Goal: Information Seeking & Learning: Learn about a topic

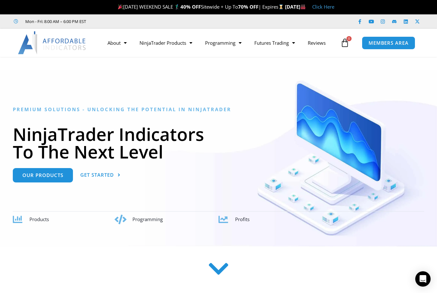
click at [187, 43] on link "NinjaTrader Products" at bounding box center [166, 43] width 66 height 15
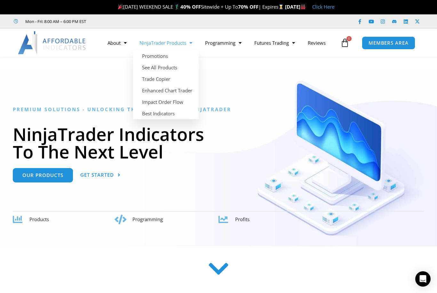
click at [178, 67] on link "See All Products" at bounding box center [166, 68] width 66 height 12
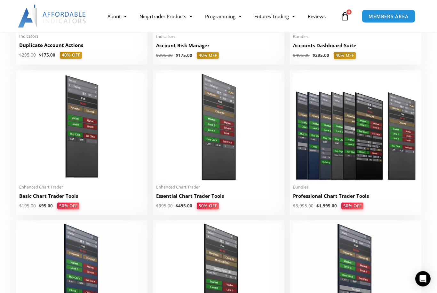
scroll to position [259, 0]
click at [216, 158] on img at bounding box center [218, 127] width 125 height 108
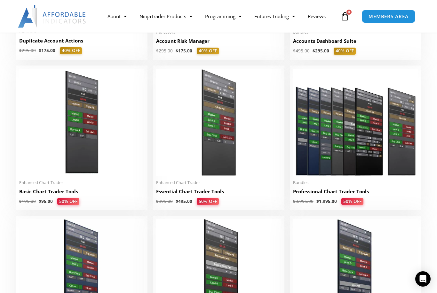
click at [211, 155] on img at bounding box center [218, 123] width 125 height 108
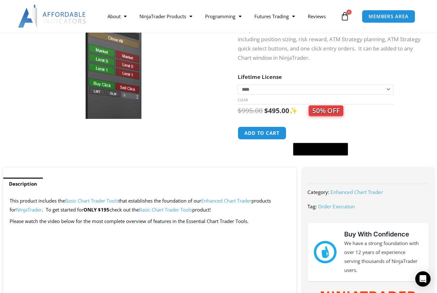
scroll to position [98, 0]
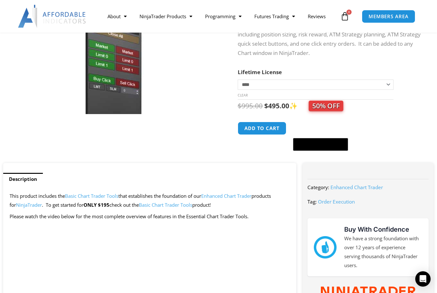
click at [234, 199] on link "Enhanced Chart Trader" at bounding box center [226, 196] width 50 height 6
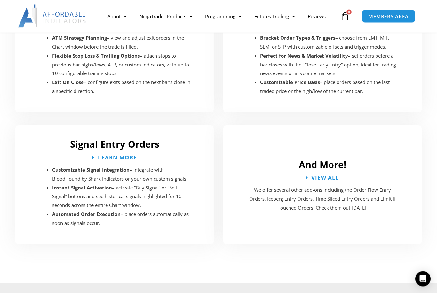
scroll to position [1125, 0]
click at [322, 175] on span "View All" at bounding box center [325, 177] width 28 height 5
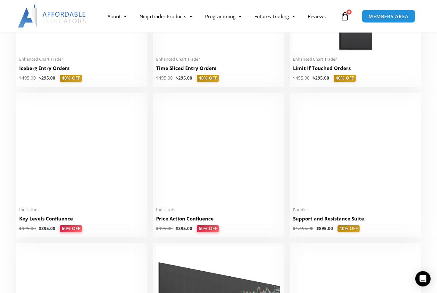
scroll to position [838, 0]
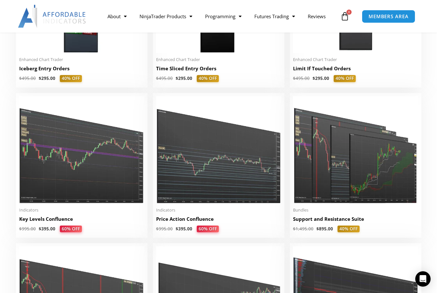
click at [374, 178] on img at bounding box center [355, 150] width 125 height 108
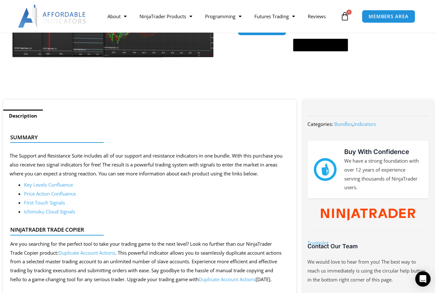
scroll to position [192, 0]
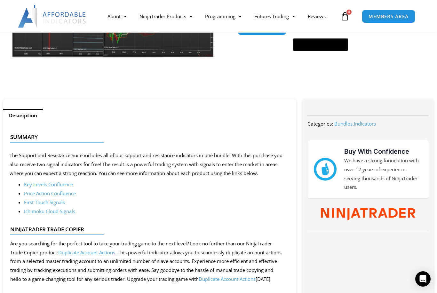
click at [45, 193] on link "Price Action Confluence" at bounding box center [50, 193] width 52 height 6
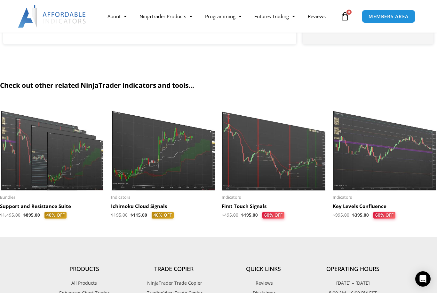
scroll to position [836, 0]
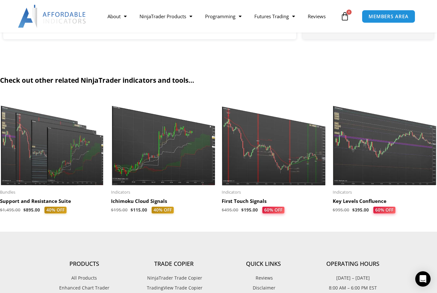
click at [300, 171] on img at bounding box center [274, 141] width 105 height 90
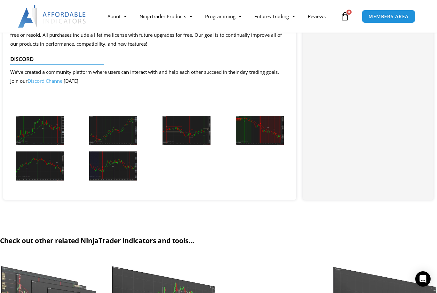
scroll to position [693, 0]
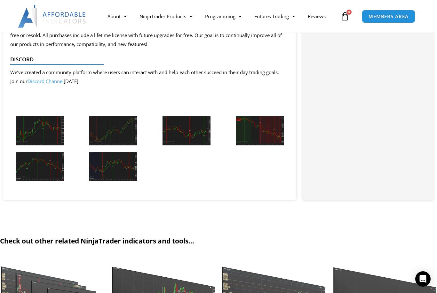
click at [34, 136] on img at bounding box center [40, 130] width 48 height 29
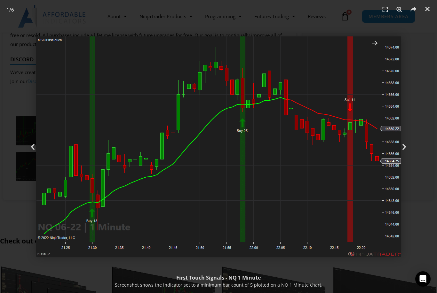
click at [401, 160] on div "Next" at bounding box center [405, 146] width 66 height 293
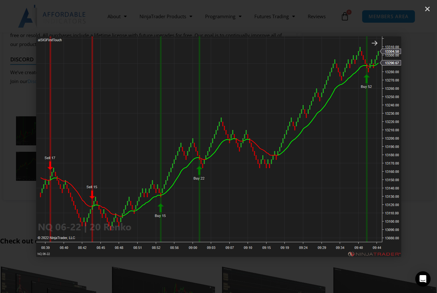
click at [404, 154] on div "Next" at bounding box center [405, 146] width 66 height 293
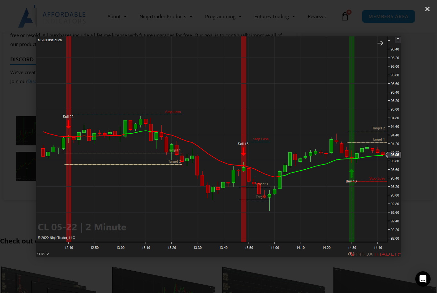
click at [407, 157] on div "Next" at bounding box center [405, 146] width 66 height 293
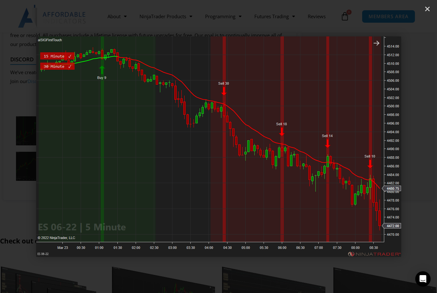
click at [409, 147] on div "Next" at bounding box center [405, 146] width 66 height 293
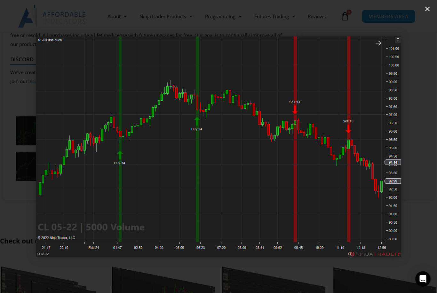
click at [398, 147] on div "Next" at bounding box center [405, 146] width 66 height 293
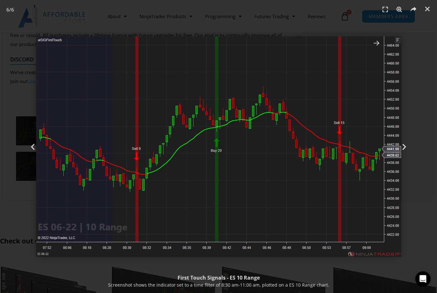
click at [400, 151] on div "Next" at bounding box center [405, 146] width 66 height 293
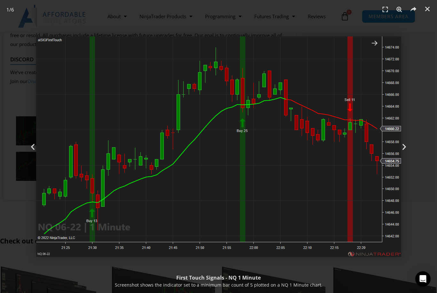
click at [399, 151] on div "Next" at bounding box center [405, 146] width 66 height 293
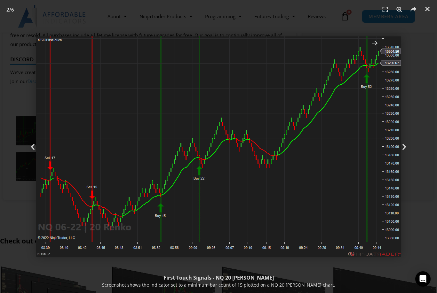
click at [402, 151] on div "Next" at bounding box center [405, 146] width 66 height 293
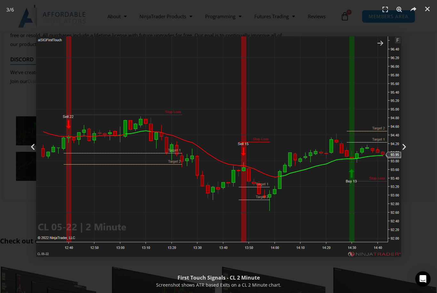
click at [402, 151] on div "Next" at bounding box center [405, 146] width 66 height 293
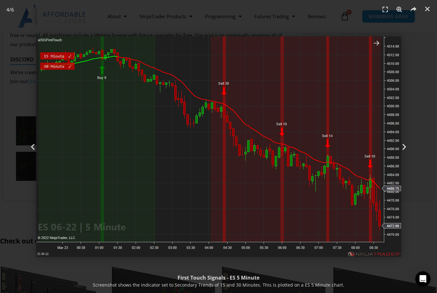
click at [403, 153] on div "Next" at bounding box center [405, 146] width 66 height 293
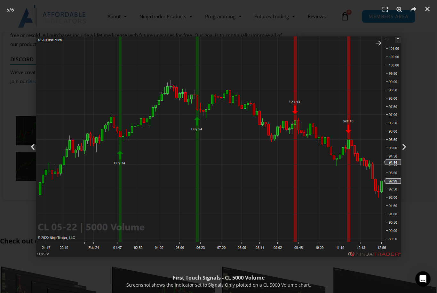
click at [424, 12] on link "Close (Esc)" at bounding box center [428, 9] width 10 height 10
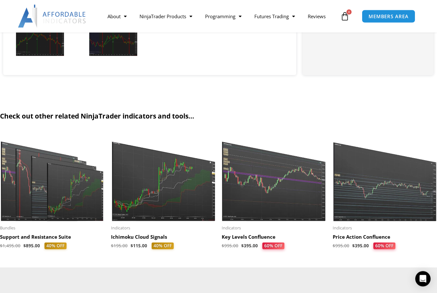
scroll to position [814, 0]
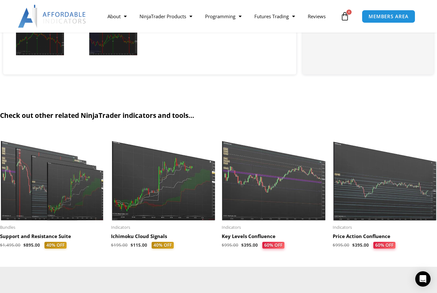
click at [293, 198] on img at bounding box center [274, 176] width 105 height 90
